Goal: Check status: Check status

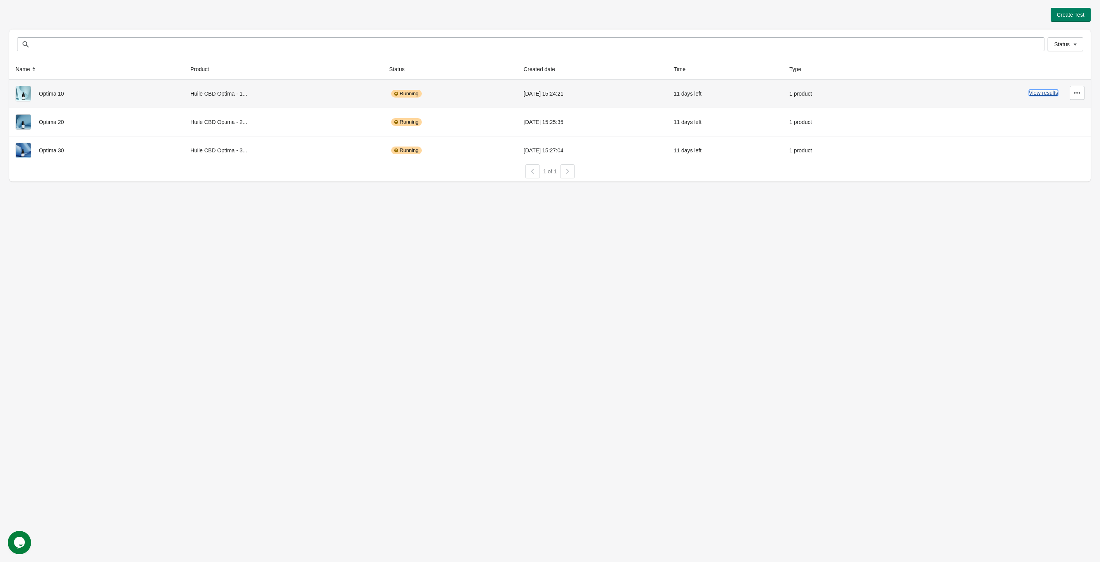
click at [1044, 91] on button "View results" at bounding box center [1043, 93] width 29 height 6
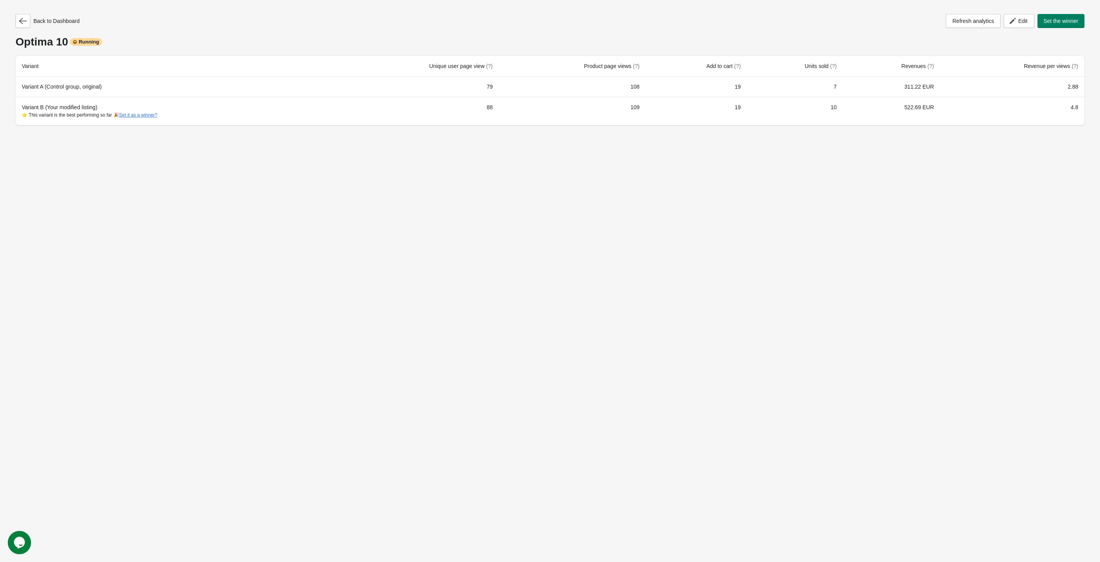
click at [16, 13] on div "Back to Dashboard Refresh analytics Edit Set the winner Optima 10 Running Varia…" at bounding box center [549, 67] width 1081 height 134
click at [19, 17] on button "button" at bounding box center [23, 21] width 15 height 14
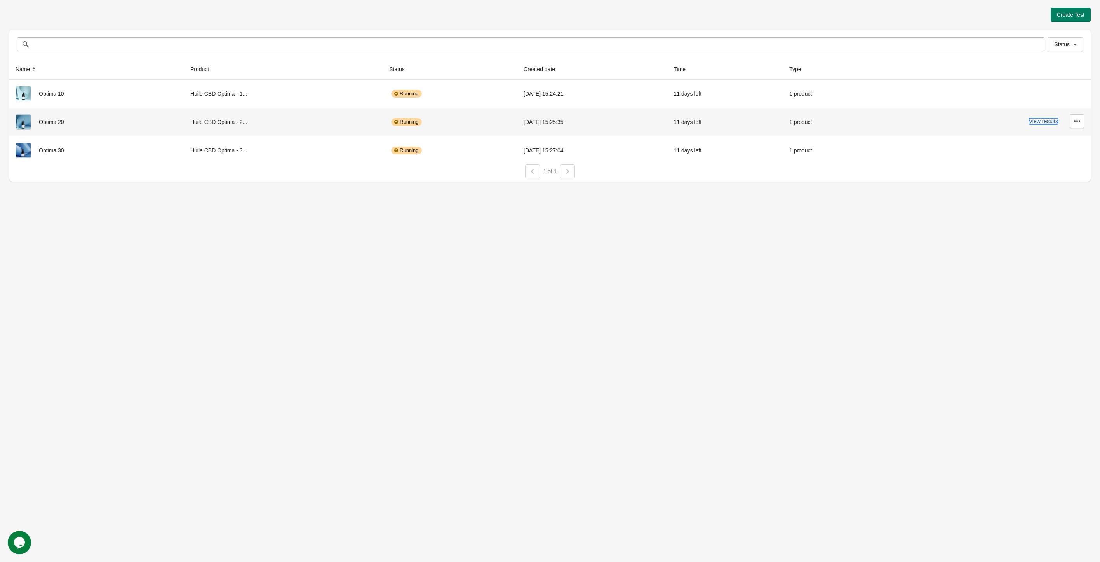
click at [1041, 122] on button "View results" at bounding box center [1043, 121] width 29 height 6
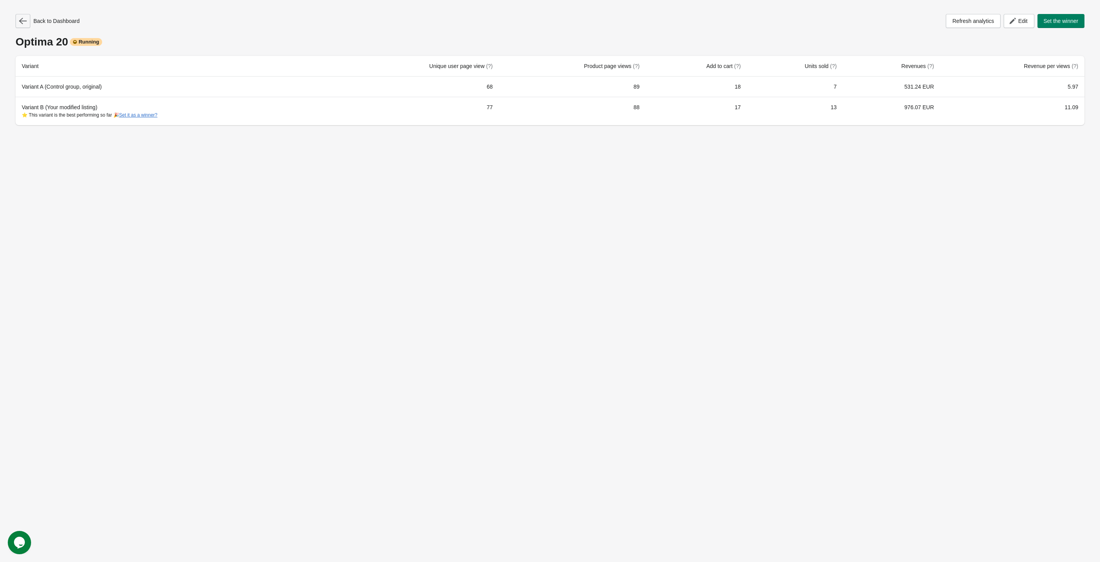
click at [21, 24] on icon "button" at bounding box center [23, 21] width 8 height 8
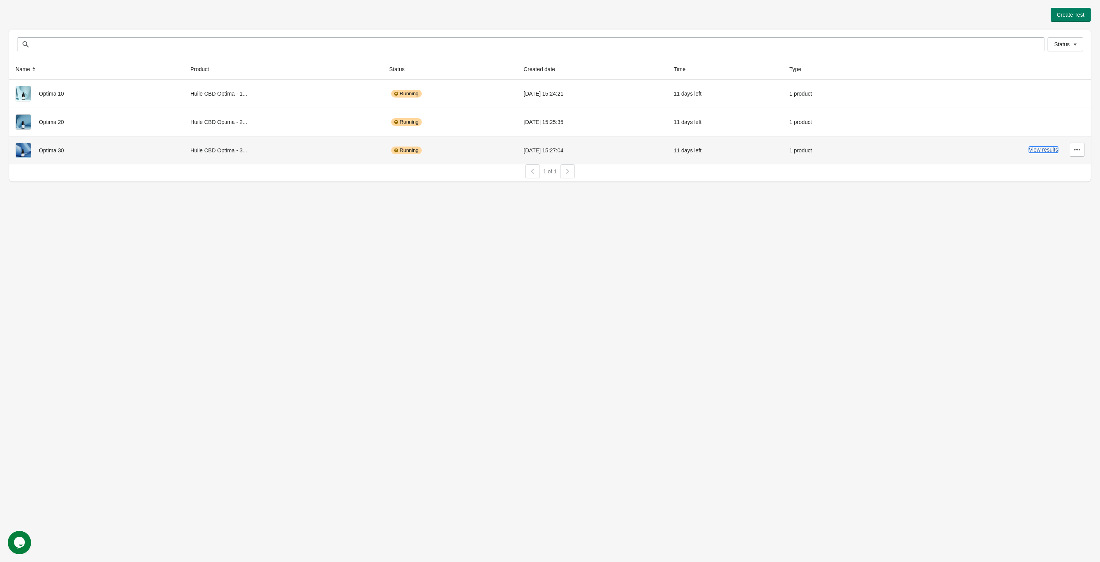
click at [1046, 149] on button "View results" at bounding box center [1043, 149] width 29 height 6
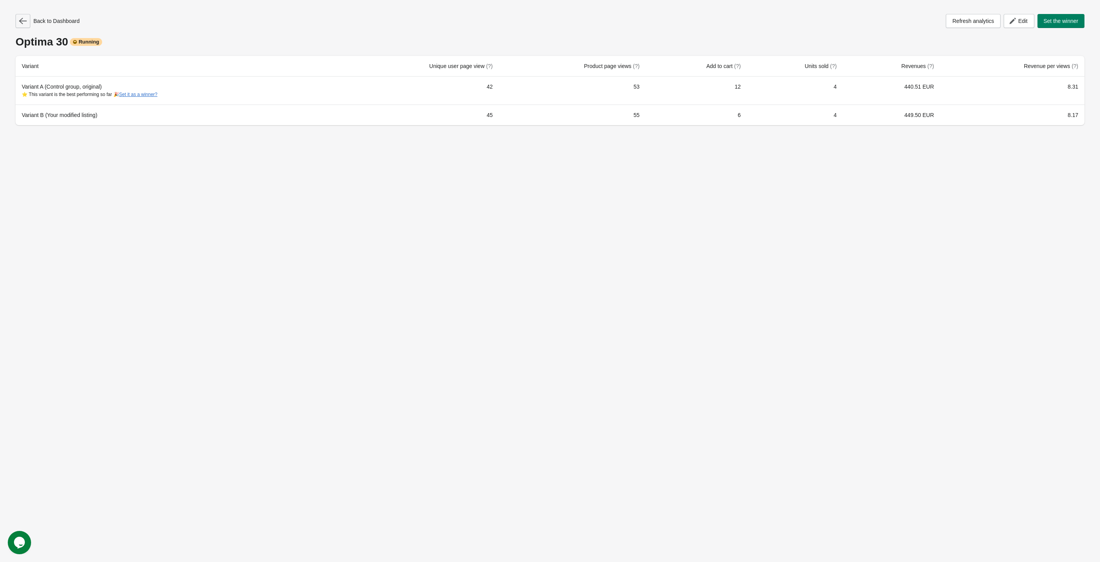
click at [24, 18] on icon "button" at bounding box center [23, 21] width 8 height 8
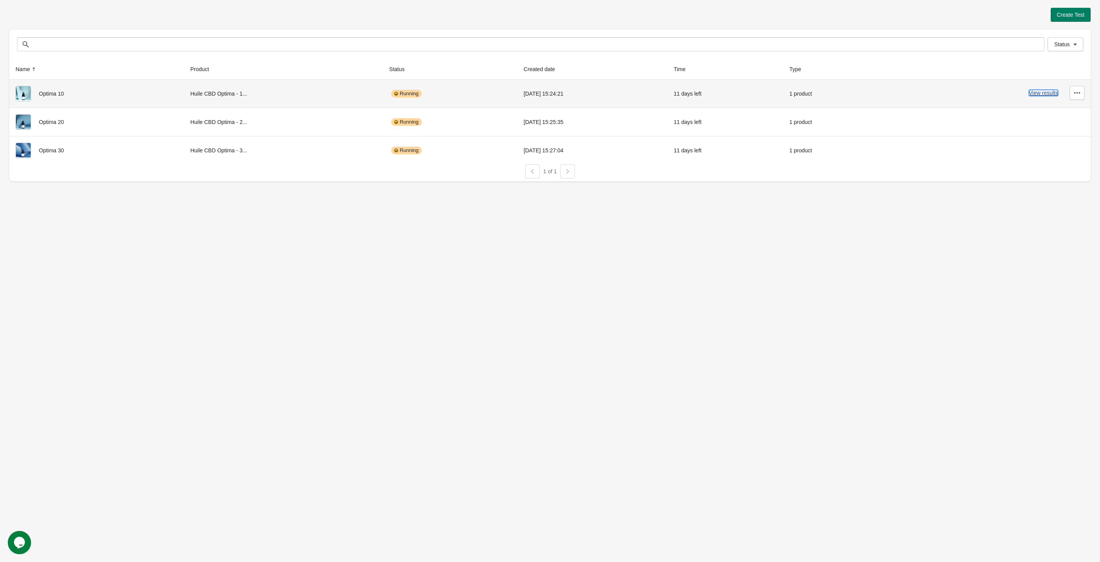
click at [1042, 94] on button "View results" at bounding box center [1043, 93] width 29 height 6
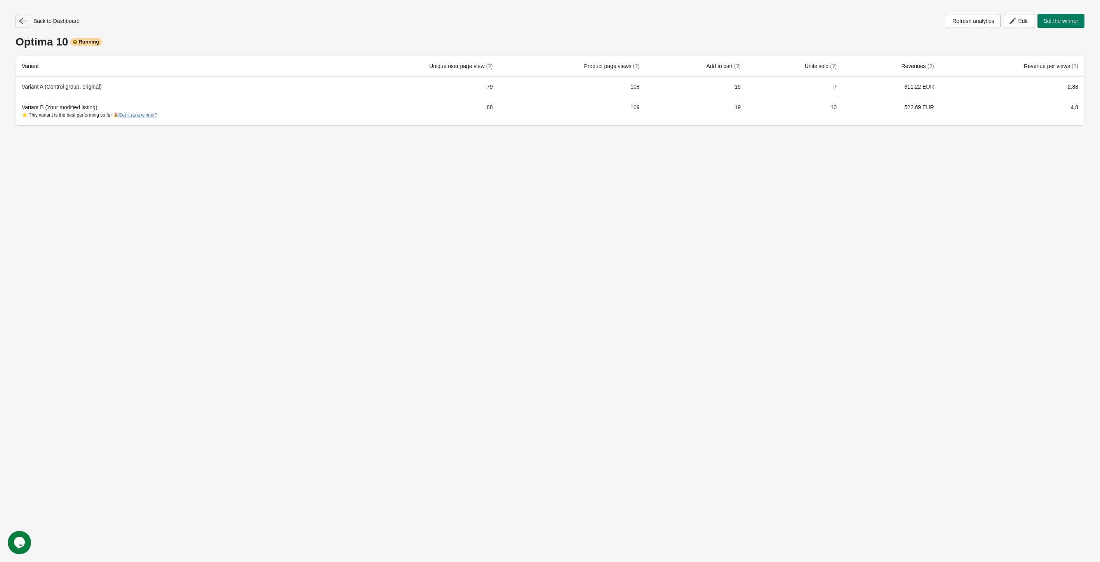
click at [25, 24] on icon "button" at bounding box center [23, 21] width 8 height 8
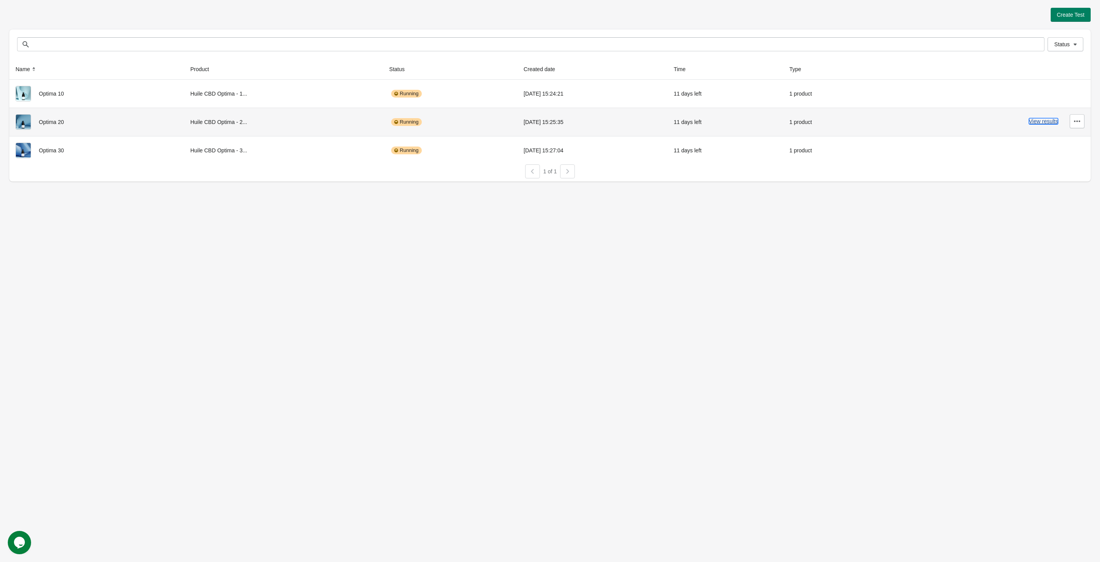
click at [1038, 122] on button "View results" at bounding box center [1043, 121] width 29 height 6
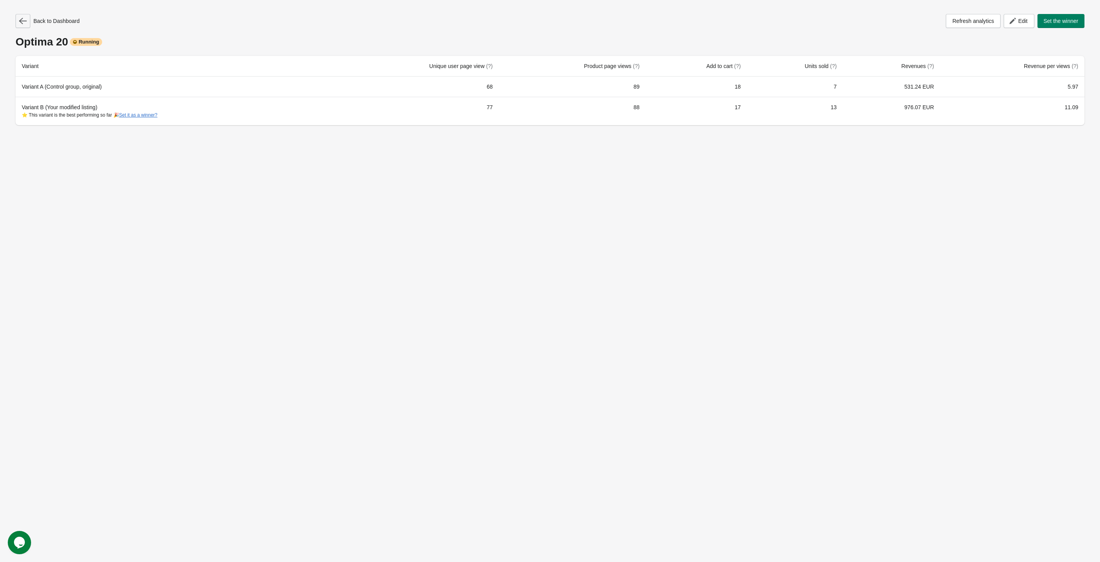
click at [19, 19] on icon "button" at bounding box center [23, 21] width 8 height 8
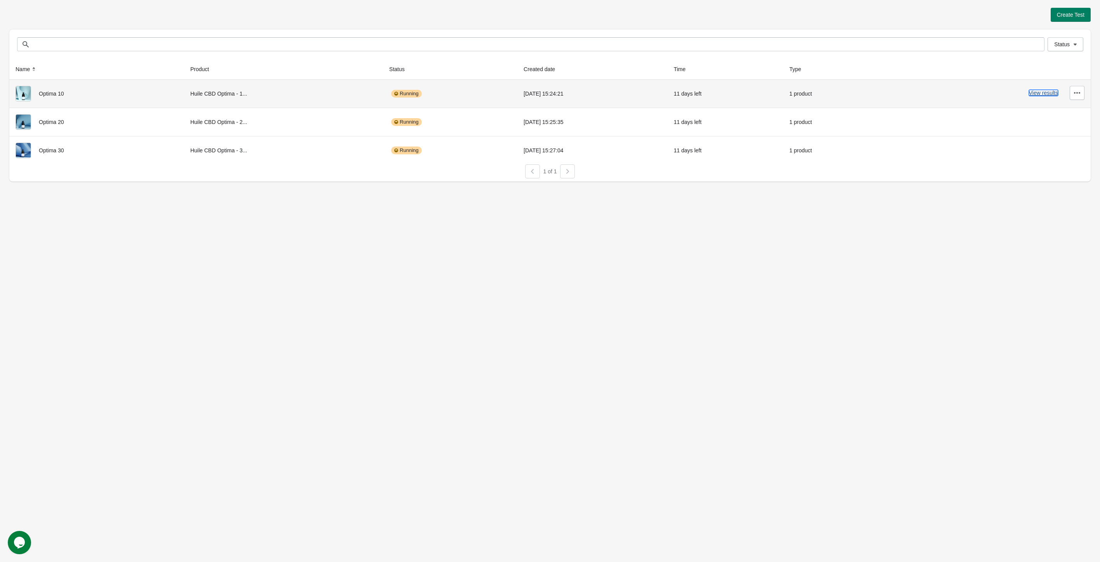
click at [1041, 92] on button "View results" at bounding box center [1043, 93] width 29 height 6
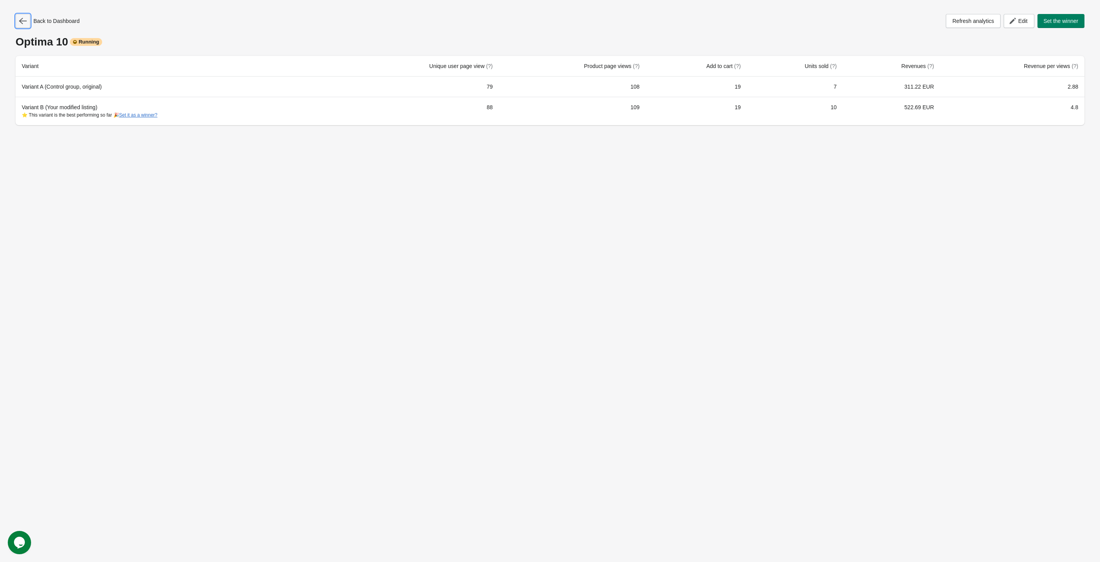
click at [17, 18] on button "button" at bounding box center [23, 21] width 15 height 14
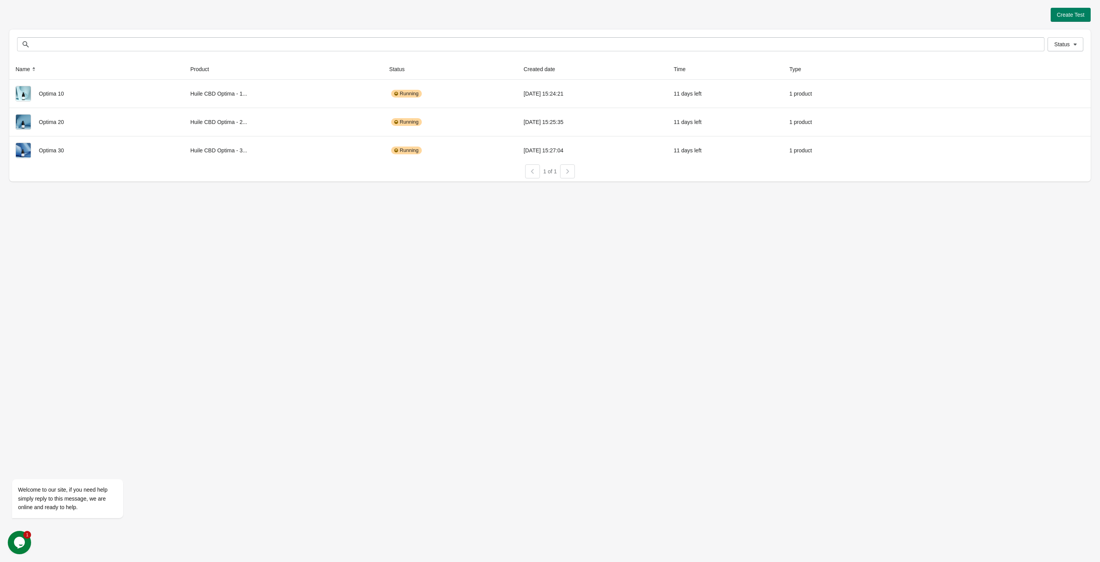
click at [166, 311] on div "Create Test Status Status Name Product Status Created date Time Type Optima 10 …" at bounding box center [550, 281] width 1100 height 562
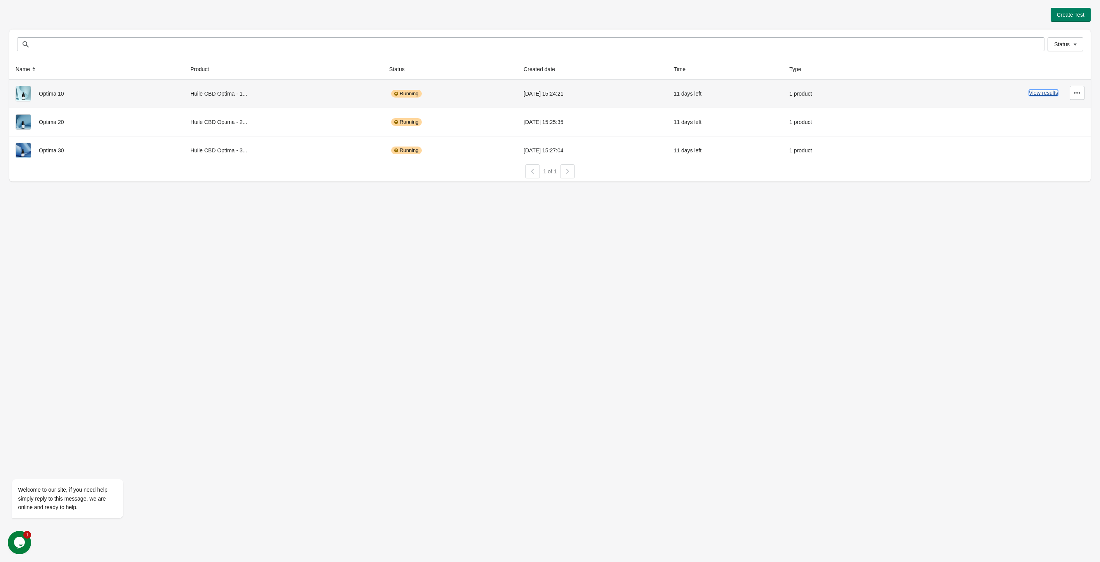
click at [1055, 91] on button "View results" at bounding box center [1043, 93] width 29 height 6
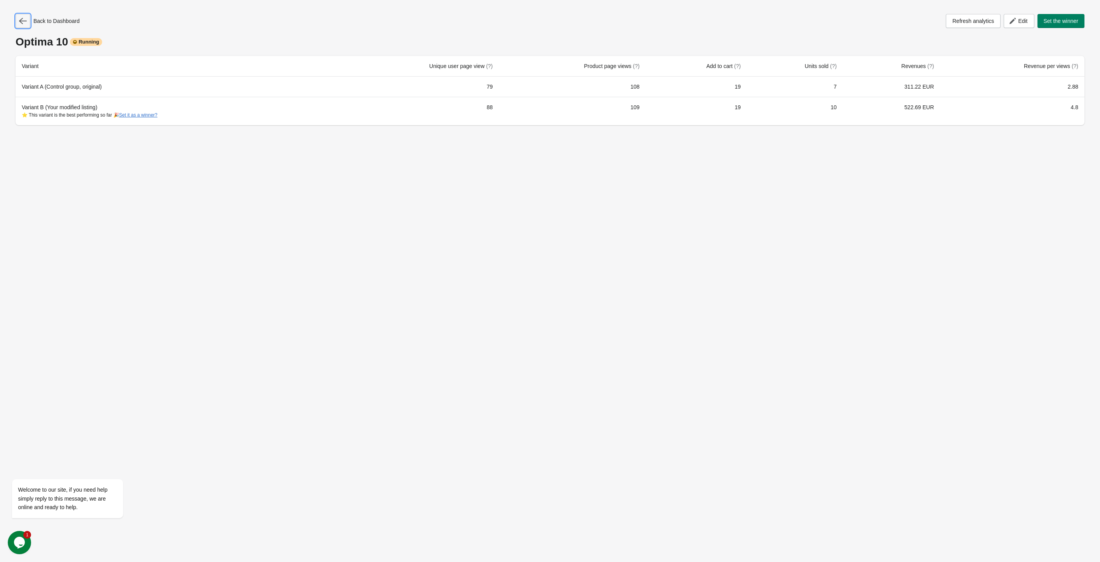
click at [27, 19] on button "button" at bounding box center [23, 21] width 15 height 14
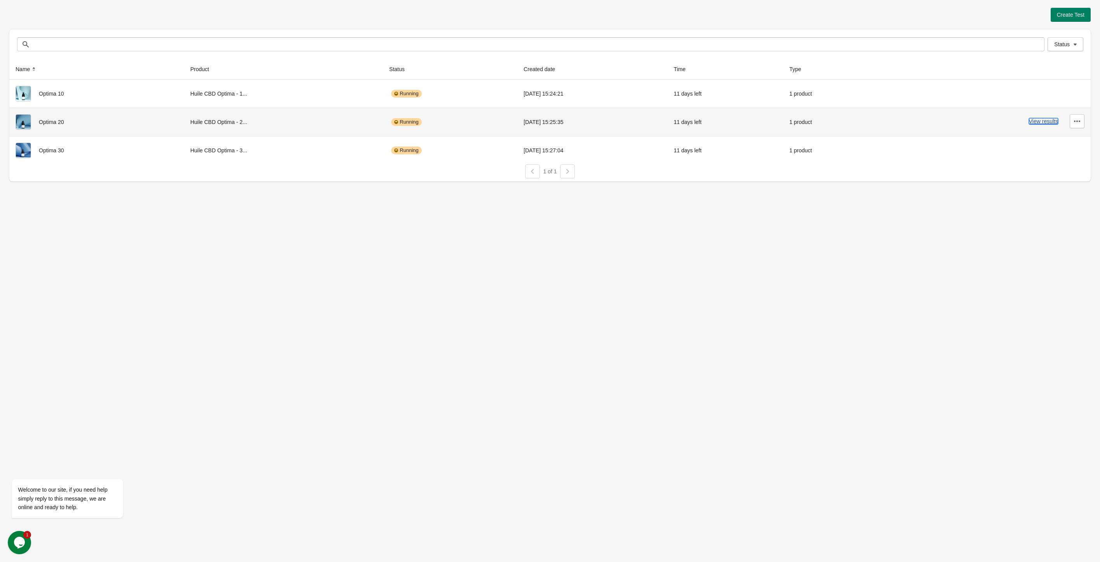
click at [1046, 119] on button "View results" at bounding box center [1043, 121] width 29 height 6
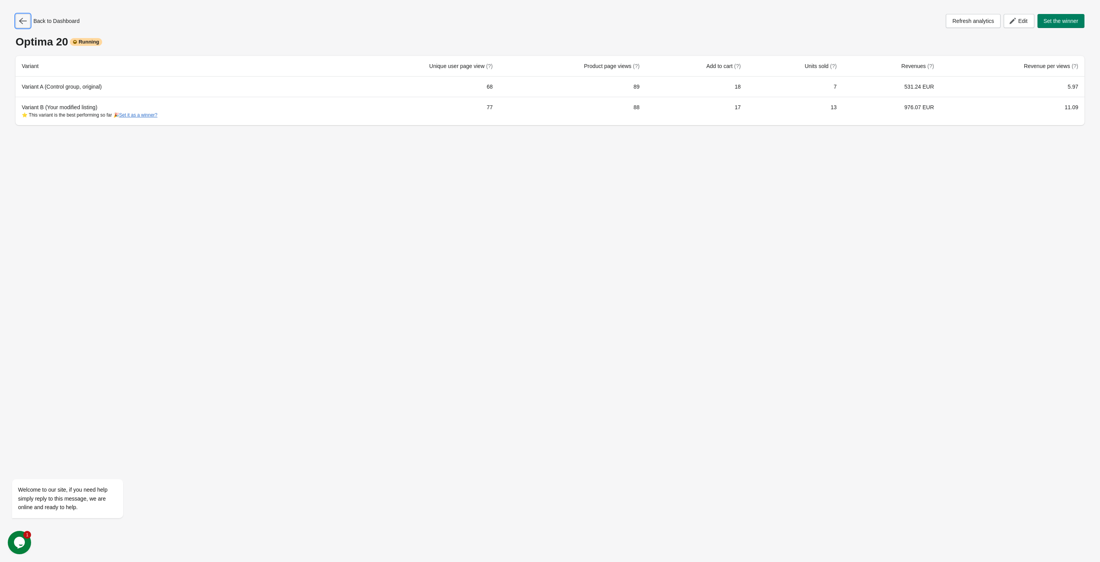
click at [22, 22] on icon "button" at bounding box center [23, 21] width 8 height 8
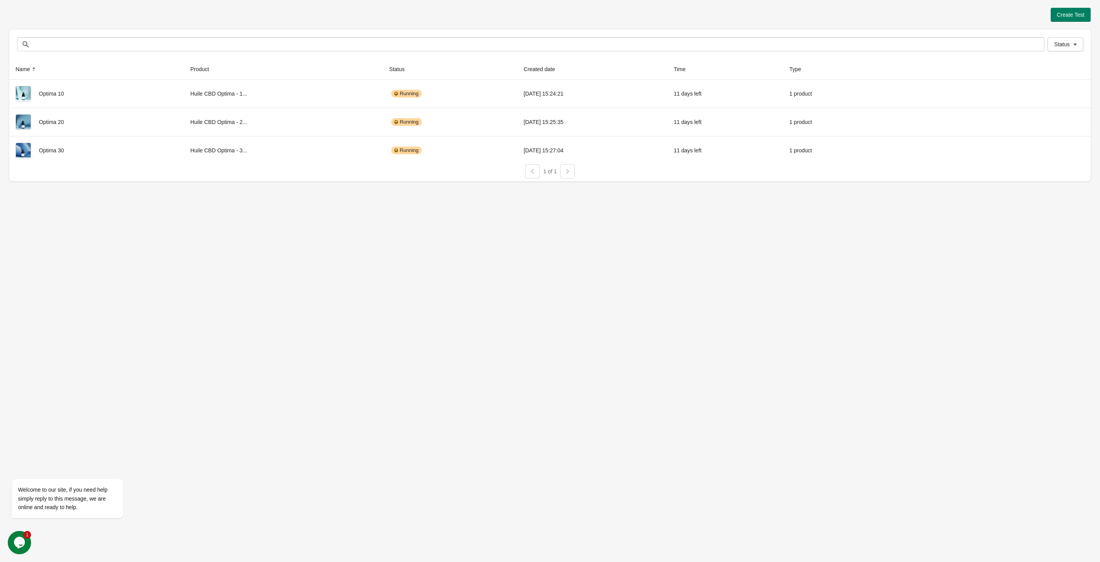
click at [197, 217] on div "Create Test Status Status Name Product Status Created date Time Type Optima 10 …" at bounding box center [550, 281] width 1100 height 562
